Goal: Contribute content: Add original content to the website for others to see

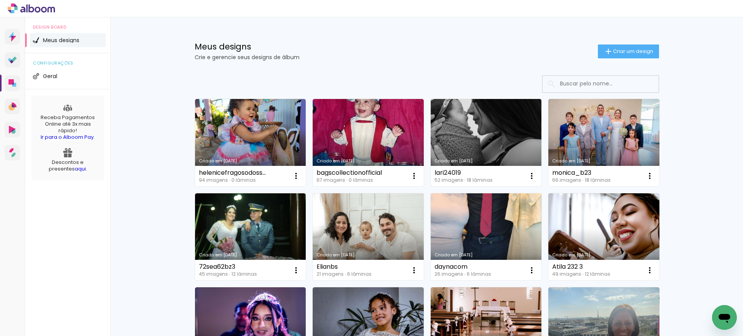
click at [485, 129] on link "Criado em [DATE]" at bounding box center [486, 142] width 111 height 87
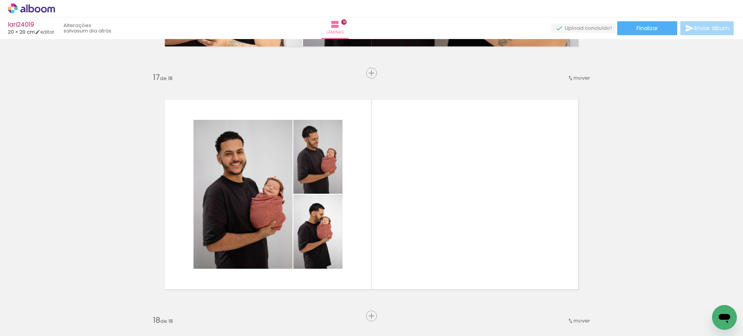
scroll to position [3868, 0]
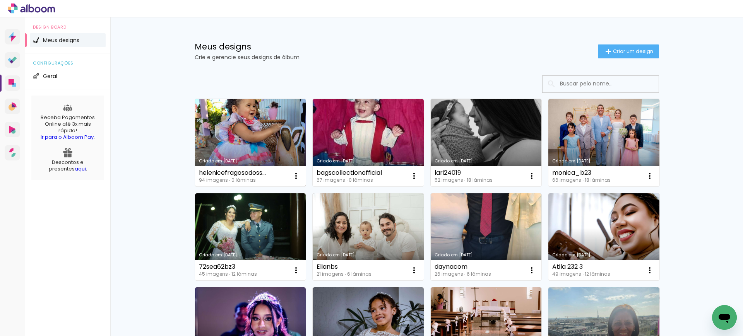
click at [248, 120] on link "Criado em [DATE]" at bounding box center [250, 142] width 111 height 87
